Goal: Information Seeking & Learning: Learn about a topic

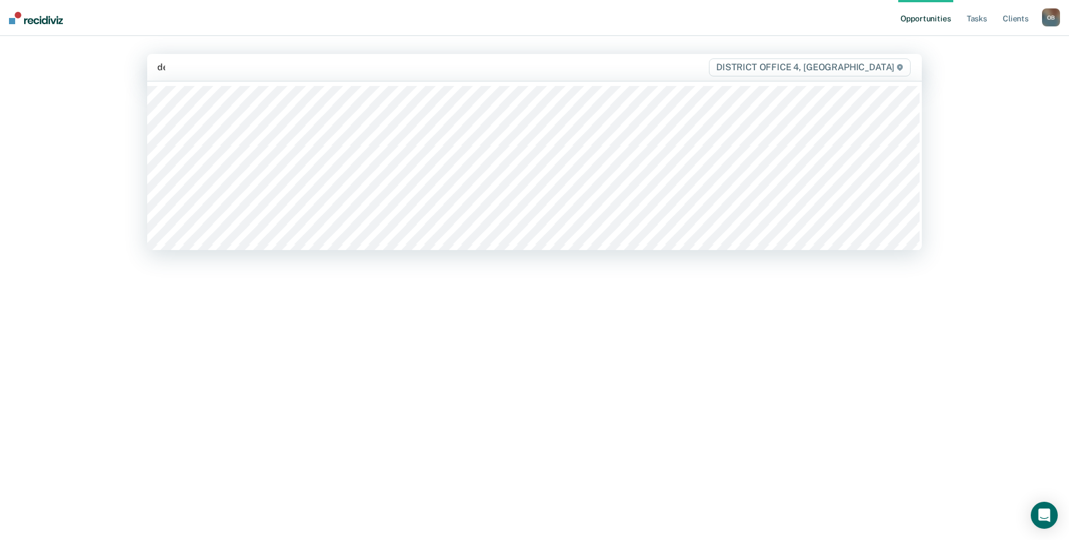
type input "del"
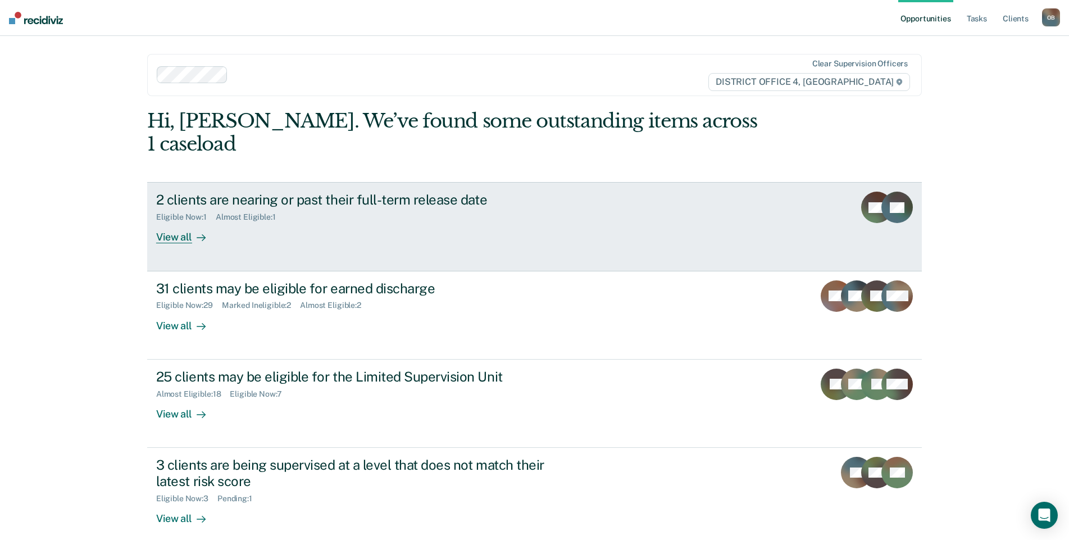
click at [164, 222] on div "View all" at bounding box center [187, 233] width 63 height 22
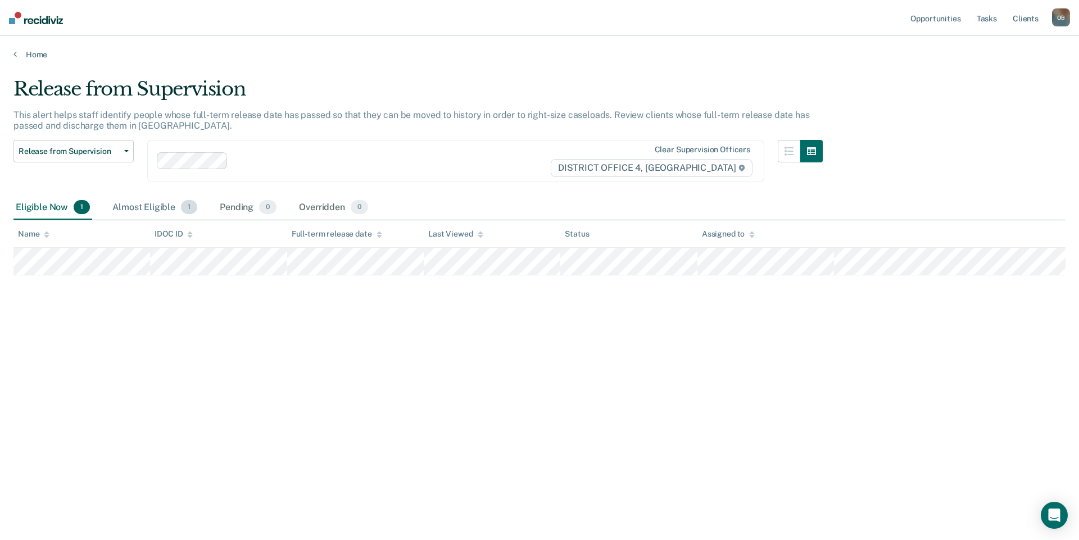
click at [154, 206] on div "Almost Eligible 1" at bounding box center [154, 208] width 89 height 25
click at [51, 208] on div "Eligible Now 1" at bounding box center [52, 208] width 79 height 25
click at [466, 339] on div "Release from Supervision This alert helps staff identify people whose full-term…" at bounding box center [539, 267] width 1052 height 378
click at [137, 205] on div "Almost Eligible 1" at bounding box center [154, 208] width 89 height 25
click at [68, 208] on div "Eligible Now 1" at bounding box center [52, 208] width 79 height 25
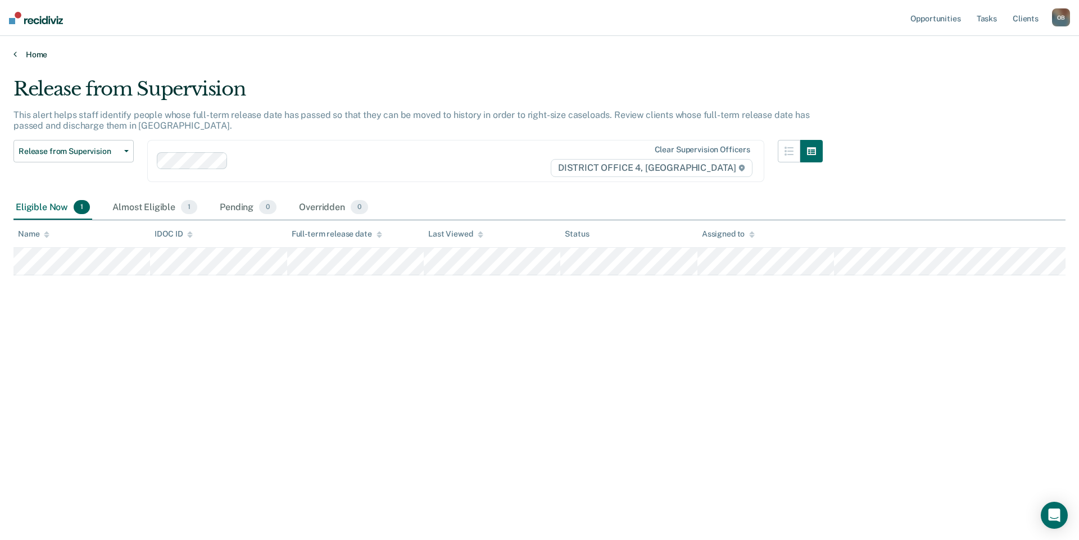
click at [40, 54] on link "Home" at bounding box center [539, 54] width 1052 height 10
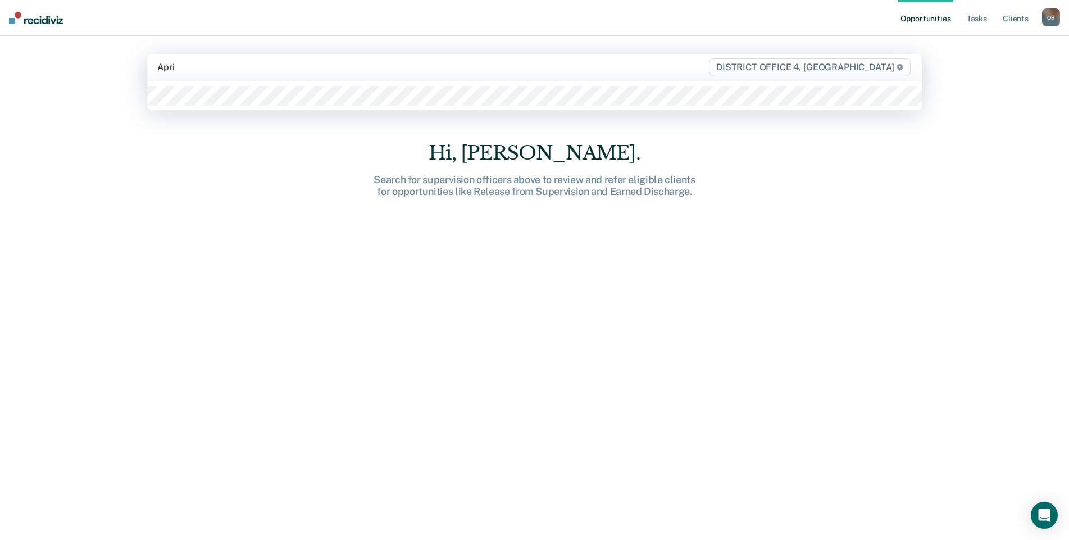
type input "April"
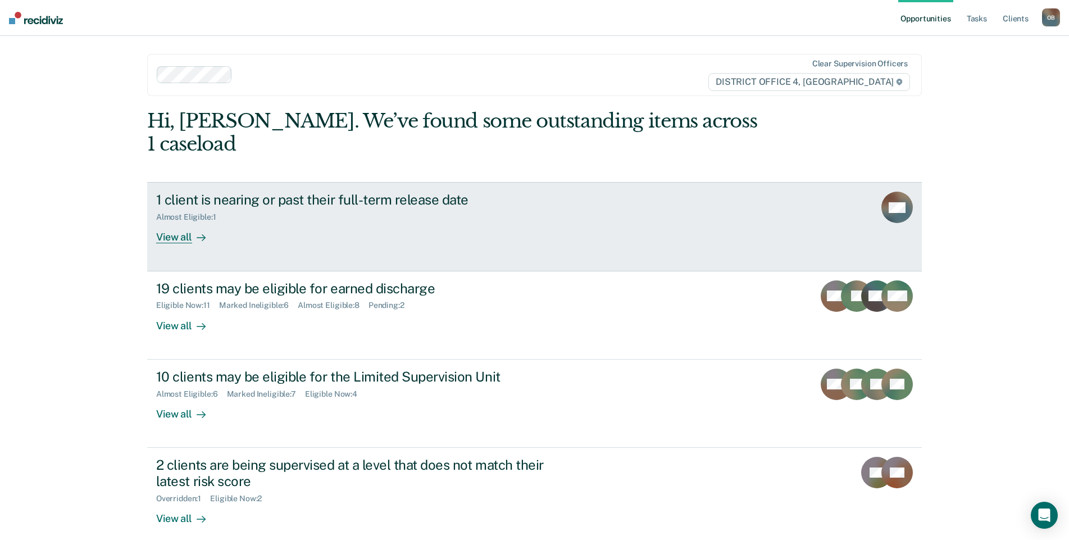
click at [169, 222] on div "View all" at bounding box center [187, 233] width 63 height 22
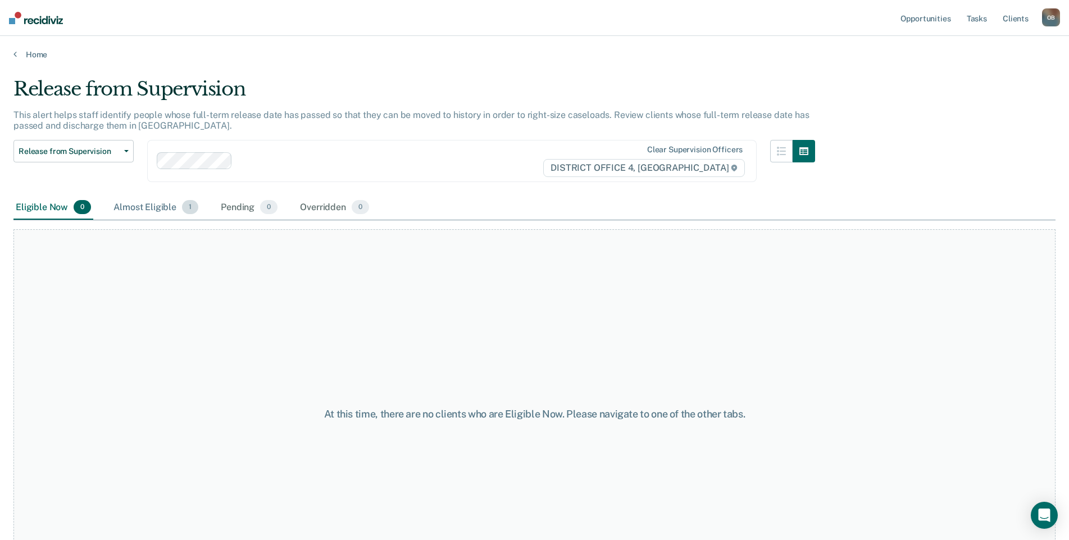
click at [120, 192] on div "Release from Supervision Release from Supervision Earned Discharge Limited Supe…" at bounding box center [73, 168] width 120 height 56
click at [149, 207] on div "Almost Eligible 1" at bounding box center [155, 208] width 89 height 25
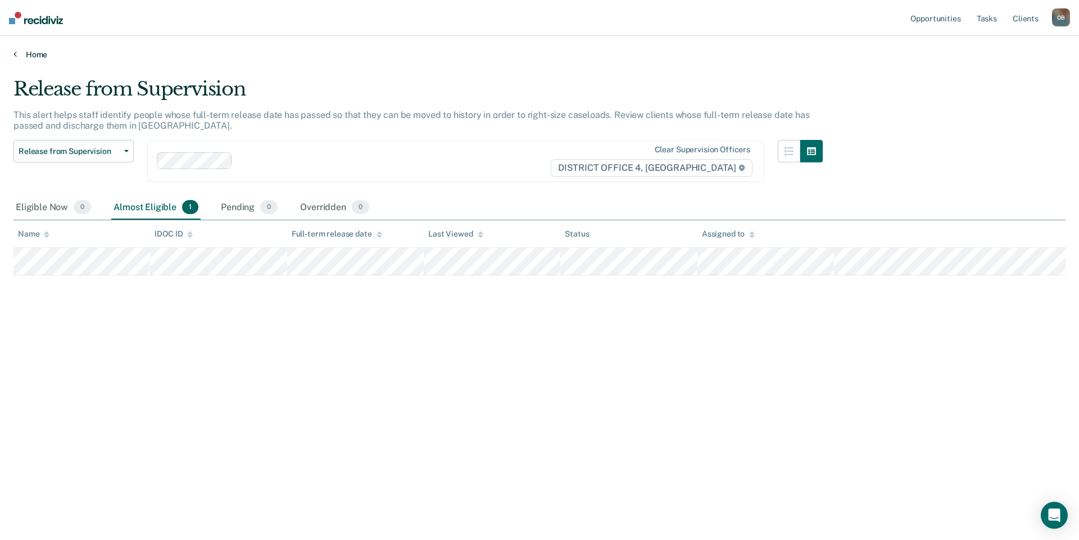
click at [32, 55] on link "Home" at bounding box center [539, 54] width 1052 height 10
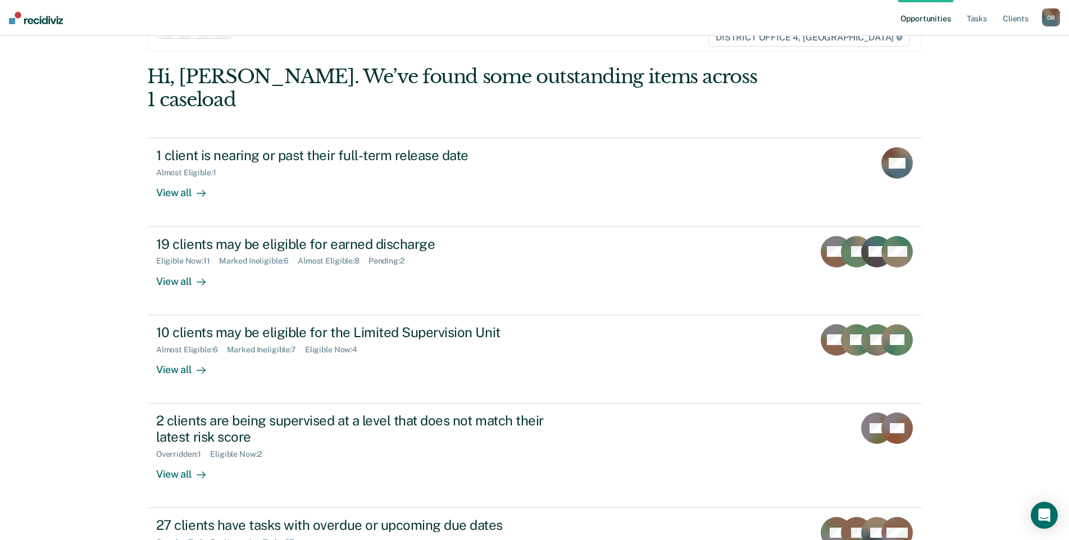
scroll to position [112, 0]
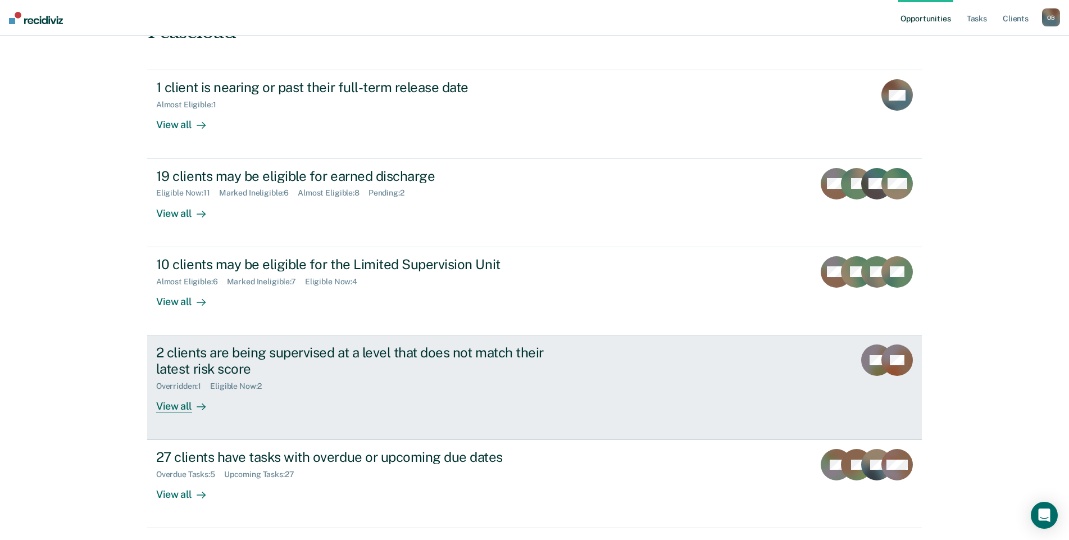
click at [167, 390] on div "View all" at bounding box center [187, 401] width 63 height 22
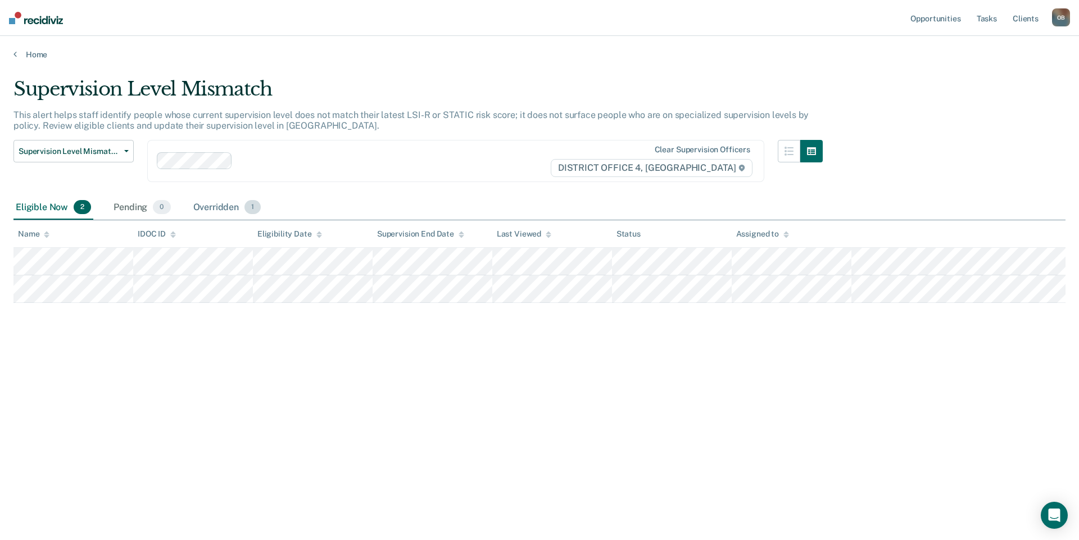
click at [206, 205] on div "Overridden 1" at bounding box center [227, 208] width 72 height 25
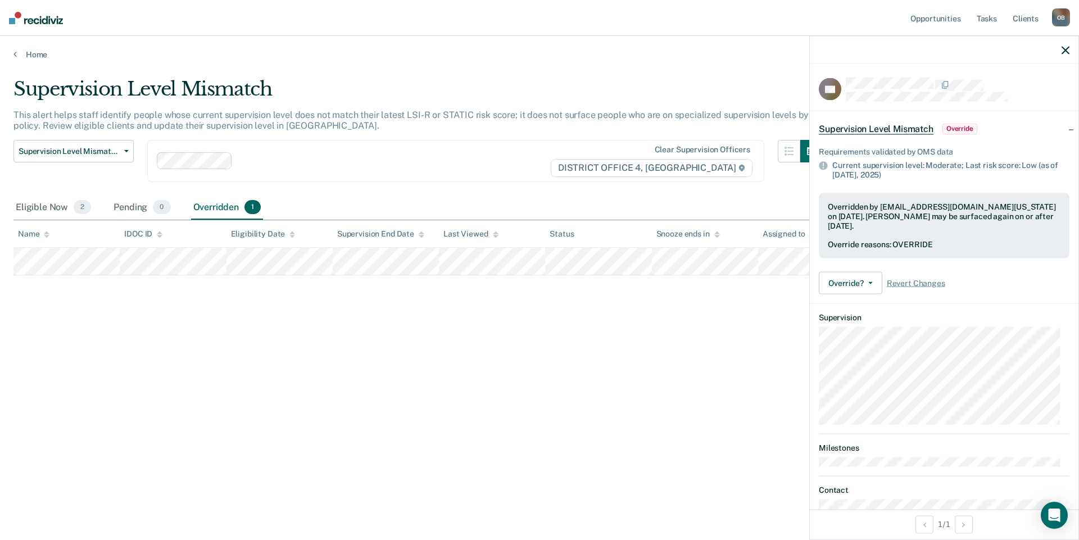
click at [1064, 51] on icon "button" at bounding box center [1065, 50] width 8 height 8
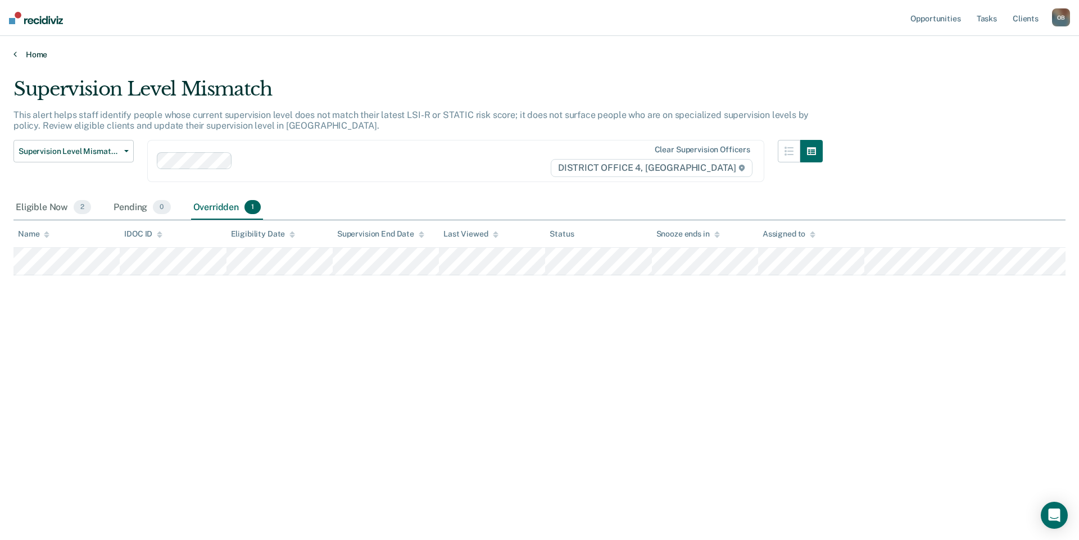
click at [35, 55] on link "Home" at bounding box center [539, 54] width 1052 height 10
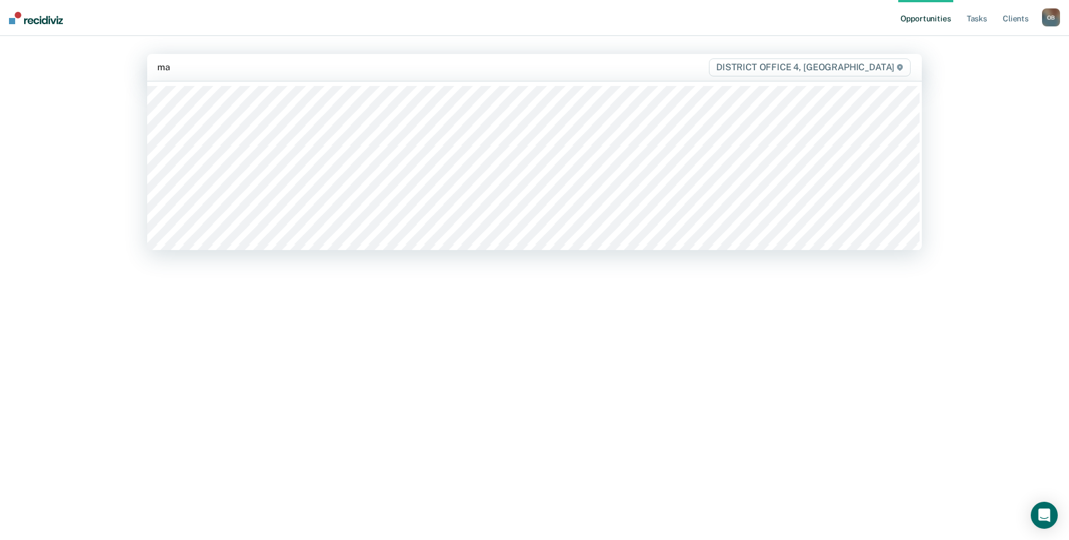
type input "mar"
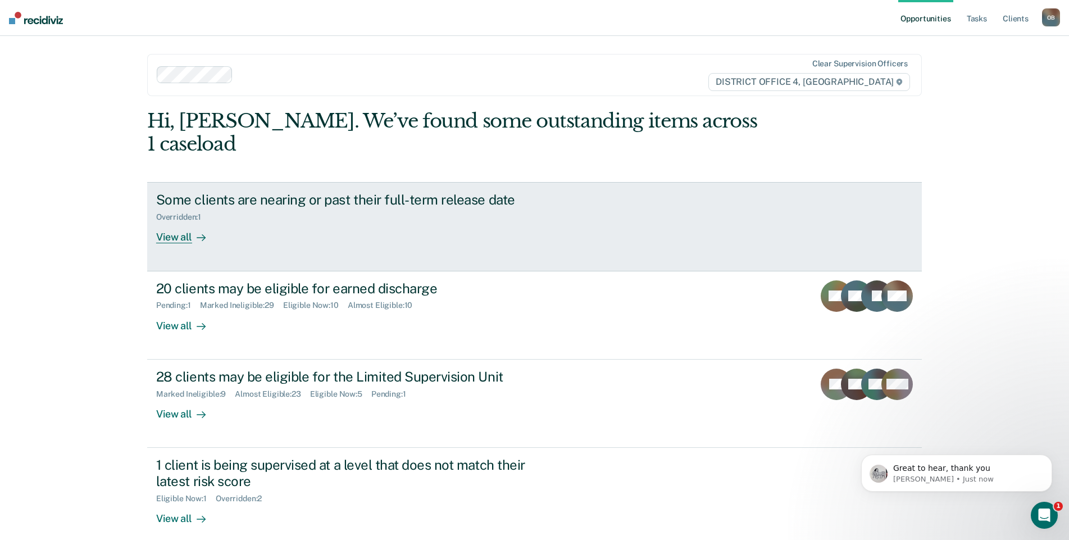
click at [177, 222] on div "View all" at bounding box center [187, 233] width 63 height 22
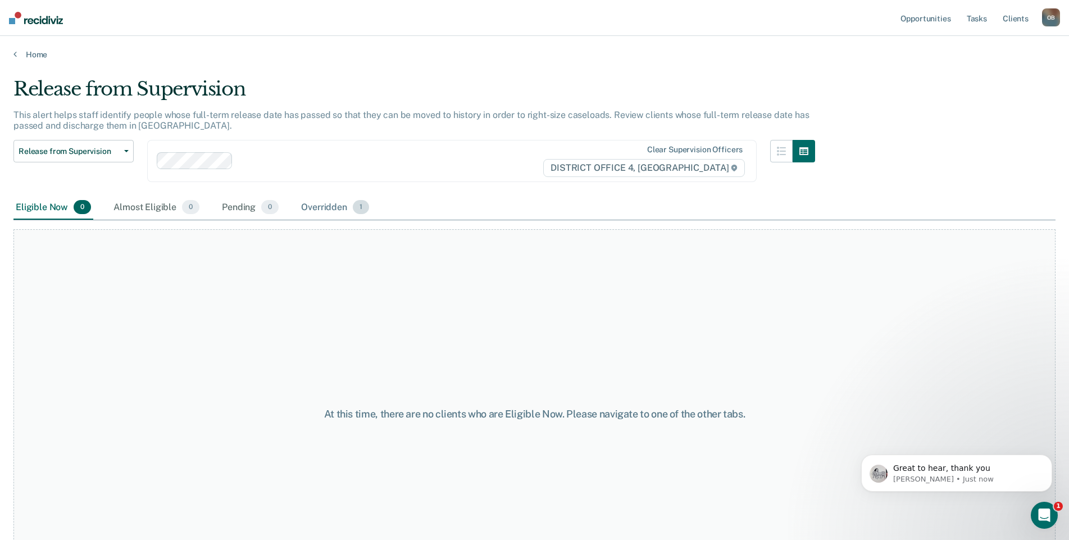
click at [324, 205] on div "Overridden 1" at bounding box center [335, 208] width 72 height 25
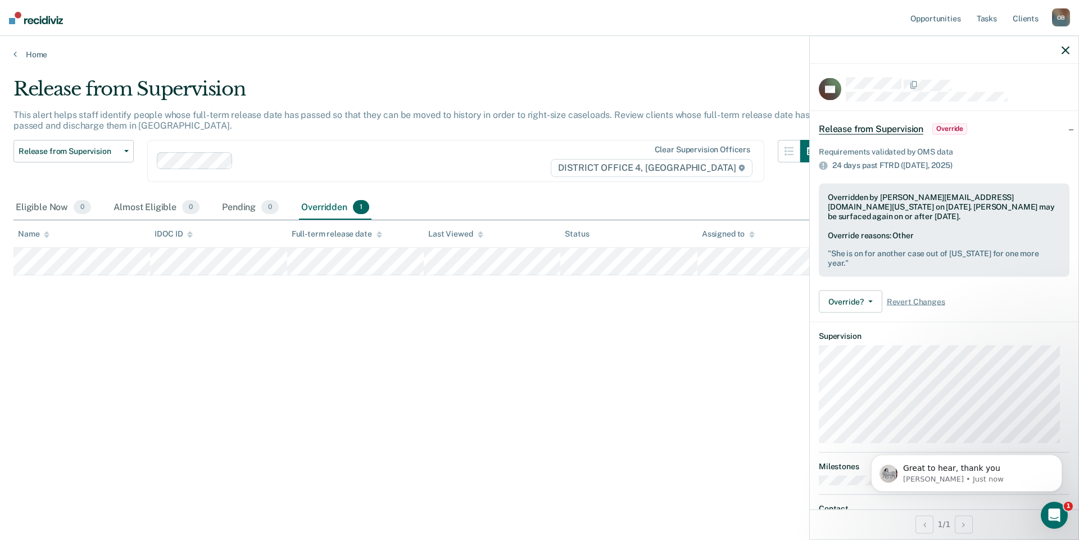
click at [1062, 51] on icon "button" at bounding box center [1065, 50] width 8 height 8
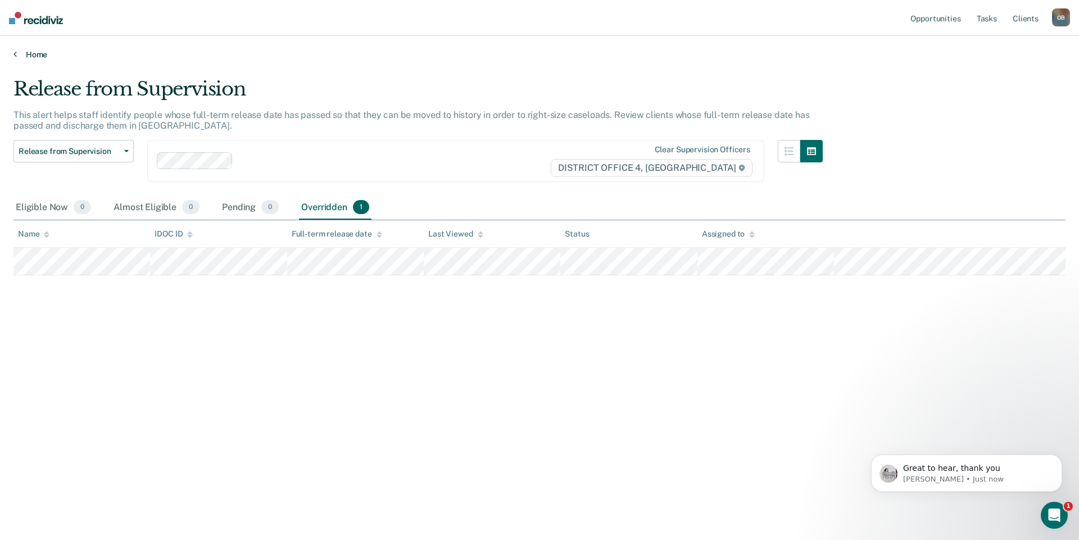
click at [34, 55] on link "Home" at bounding box center [539, 54] width 1052 height 10
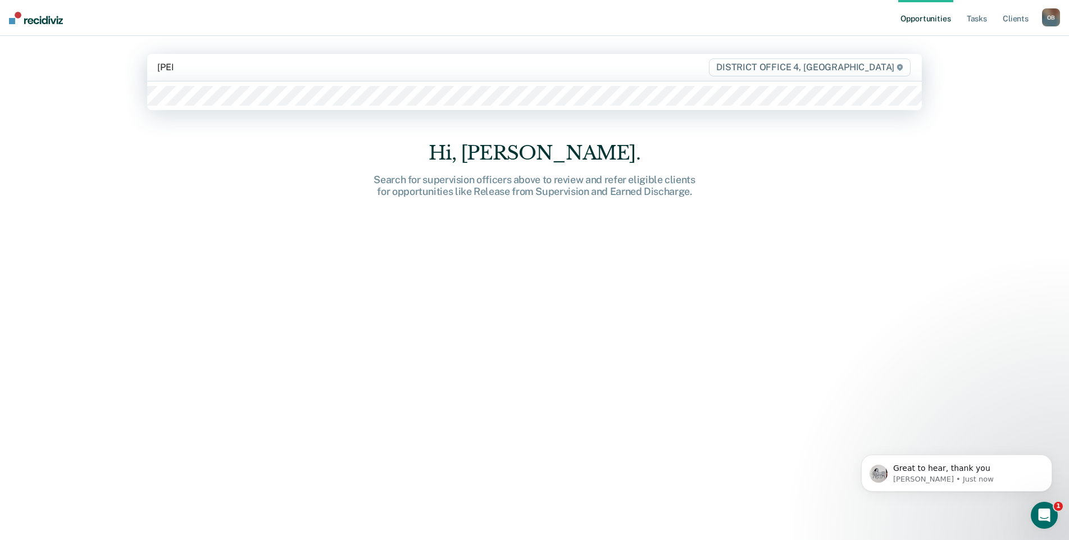
type input "[PERSON_NAME]"
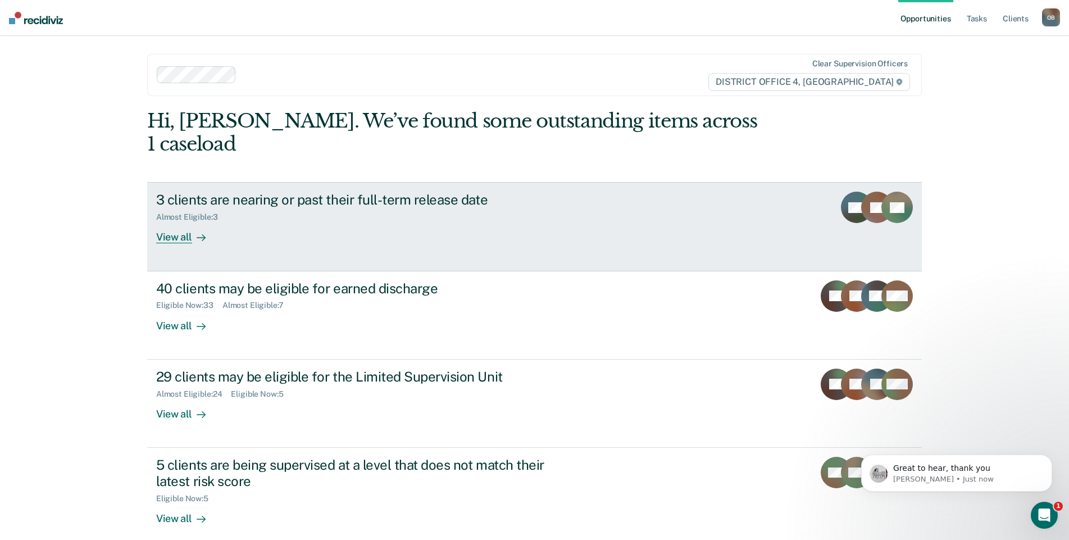
click at [166, 222] on div "View all" at bounding box center [187, 233] width 63 height 22
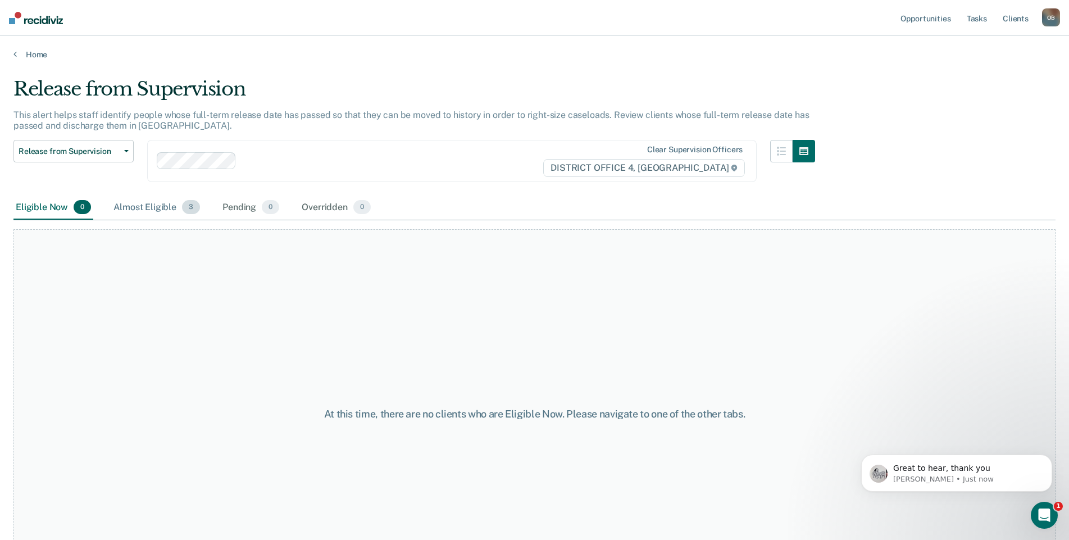
click at [155, 201] on div "Almost Eligible 3" at bounding box center [156, 208] width 91 height 25
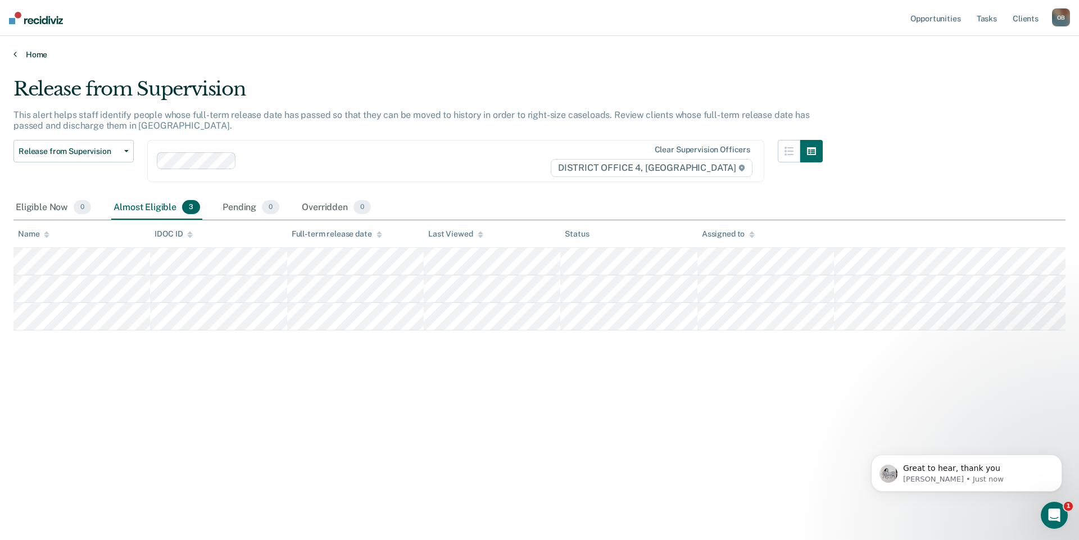
click at [38, 56] on link "Home" at bounding box center [539, 54] width 1052 height 10
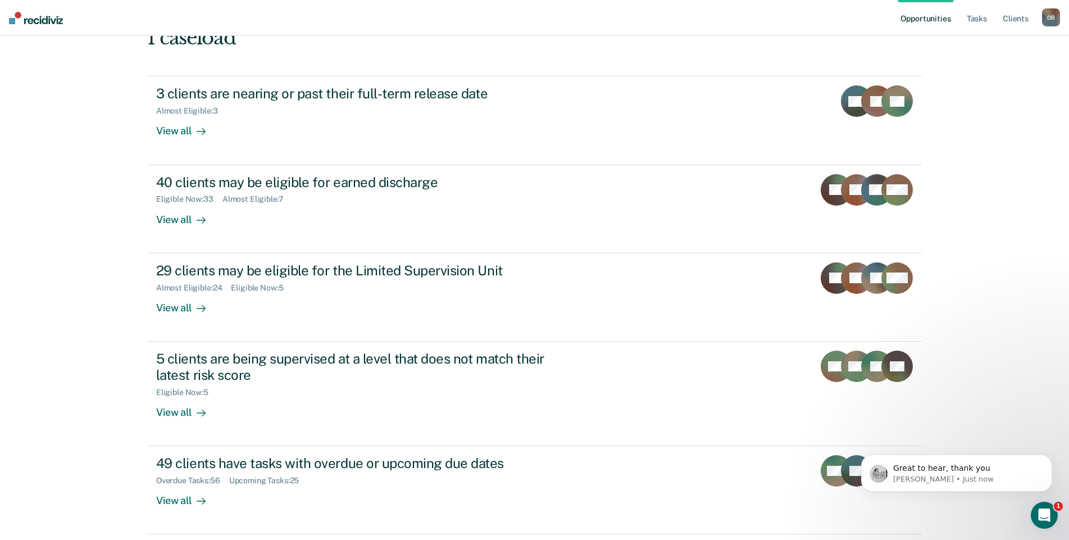
scroll to position [112, 0]
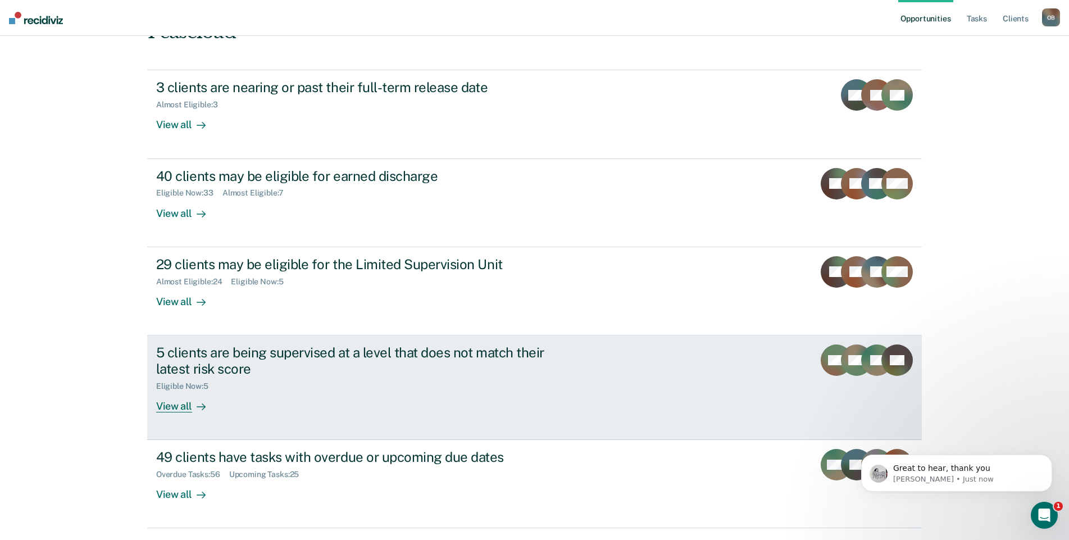
click at [161, 390] on div "View all" at bounding box center [187, 401] width 63 height 22
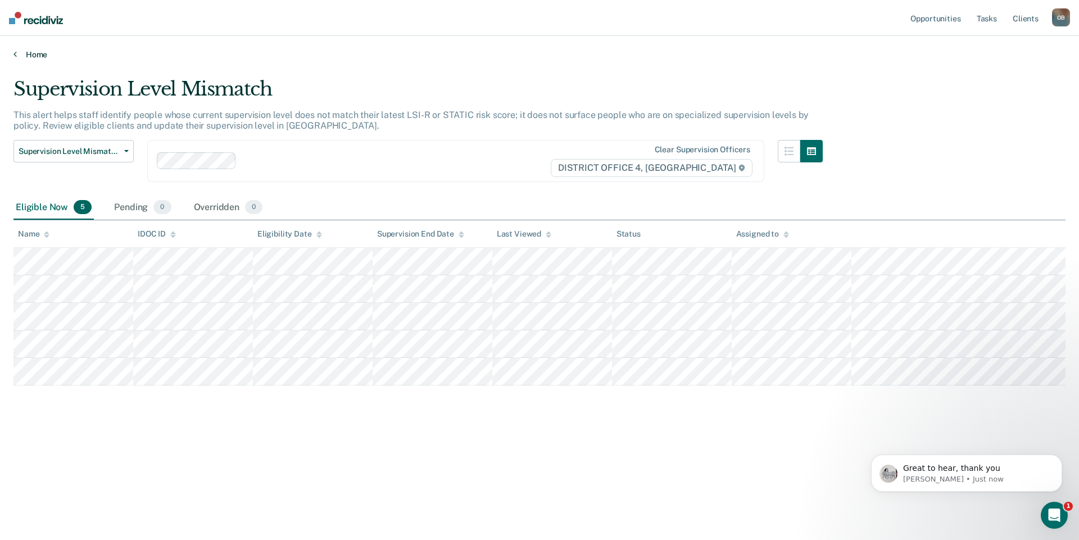
click at [42, 55] on link "Home" at bounding box center [539, 54] width 1052 height 10
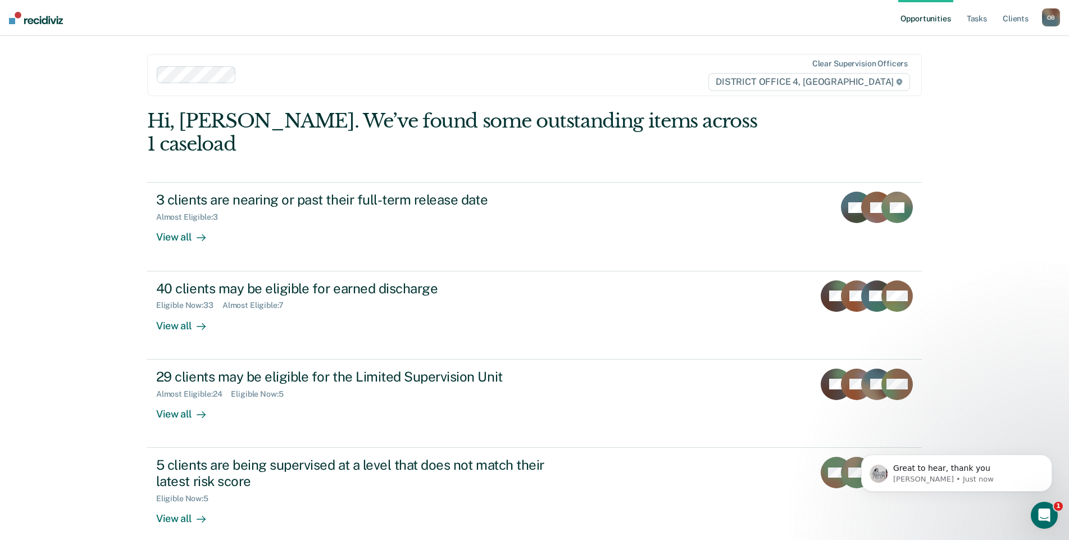
click at [124, 164] on div "Opportunities Tasks Client s [PERSON_NAME] O B Profile How it works Log Out Cle…" at bounding box center [534, 342] width 1069 height 685
